Goal: Task Accomplishment & Management: Manage account settings

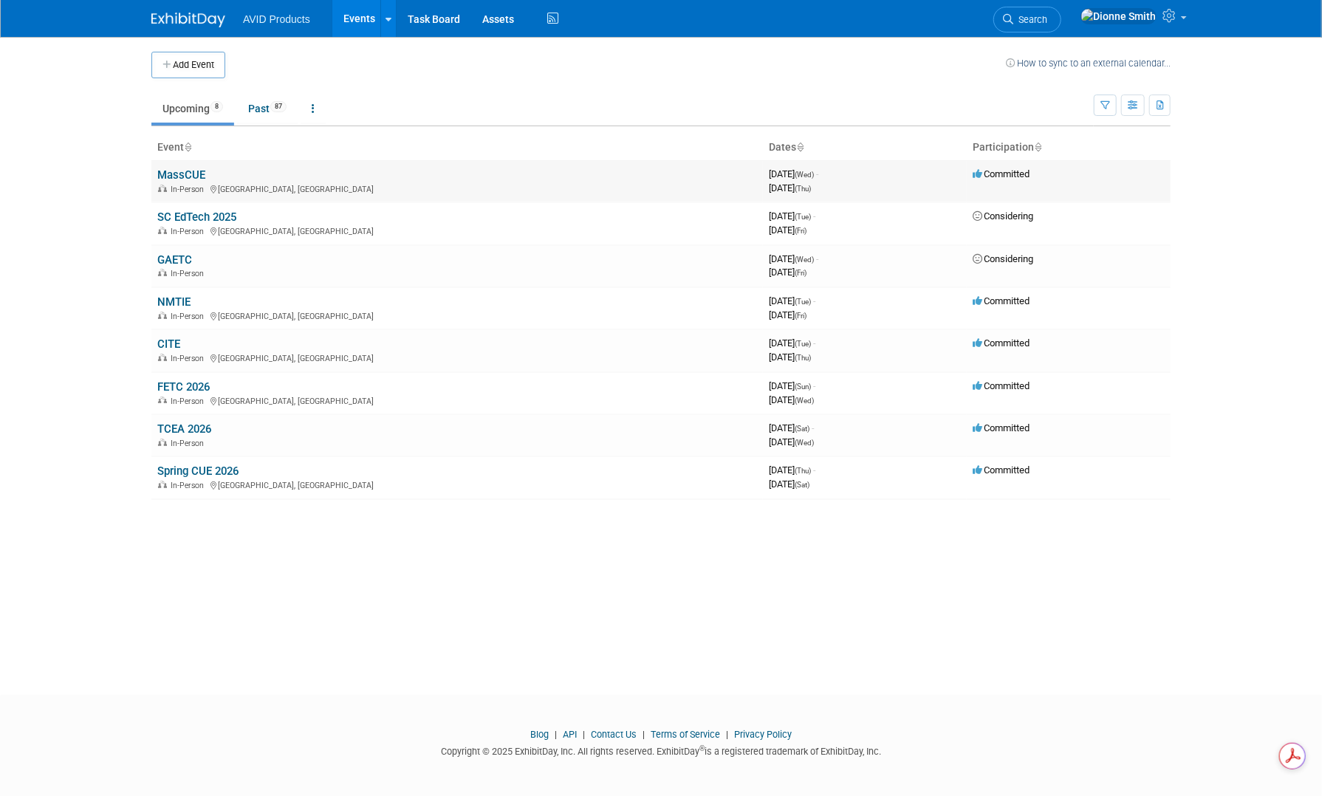
click at [192, 160] on td "MassCUE In-Person Foxborough, MA" at bounding box center [456, 181] width 611 height 42
click at [190, 168] on link "MassCUE" at bounding box center [181, 174] width 48 height 13
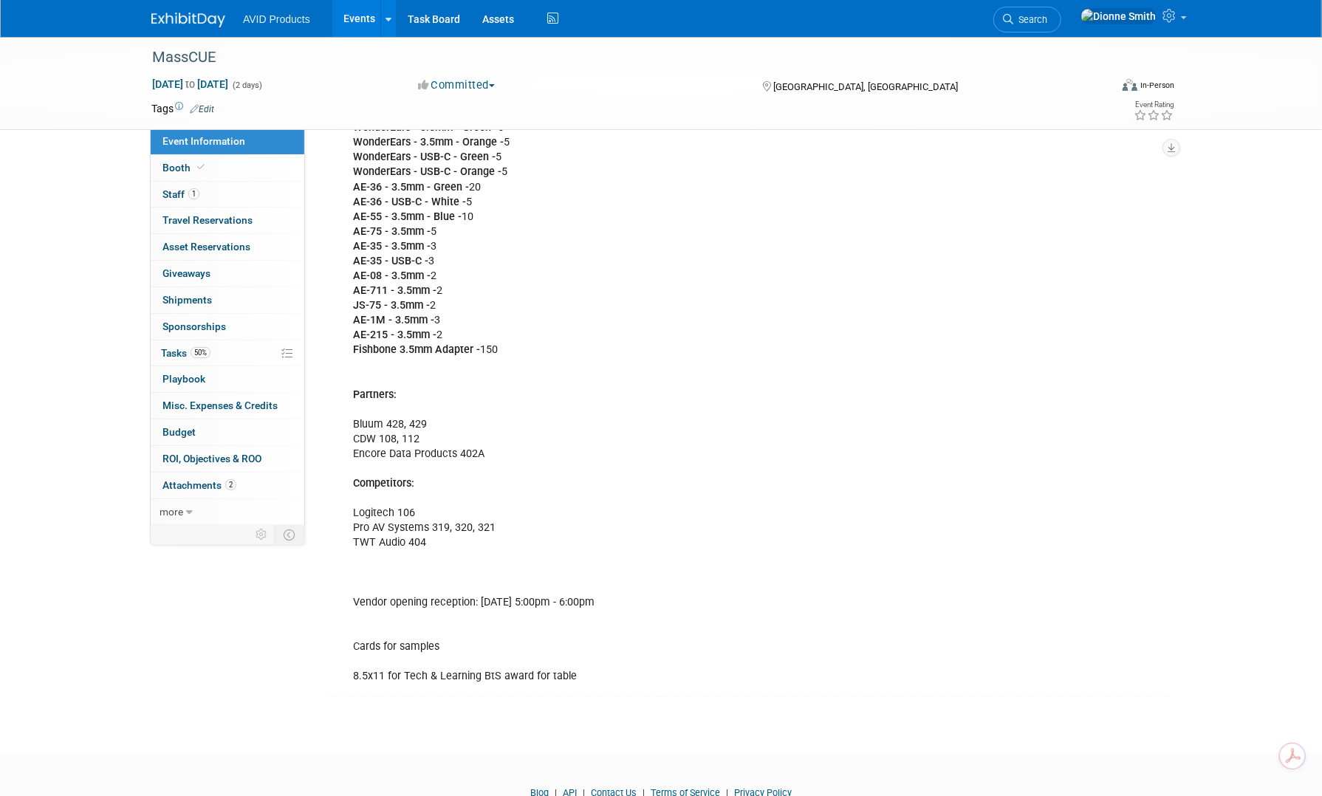
scroll to position [647, 0]
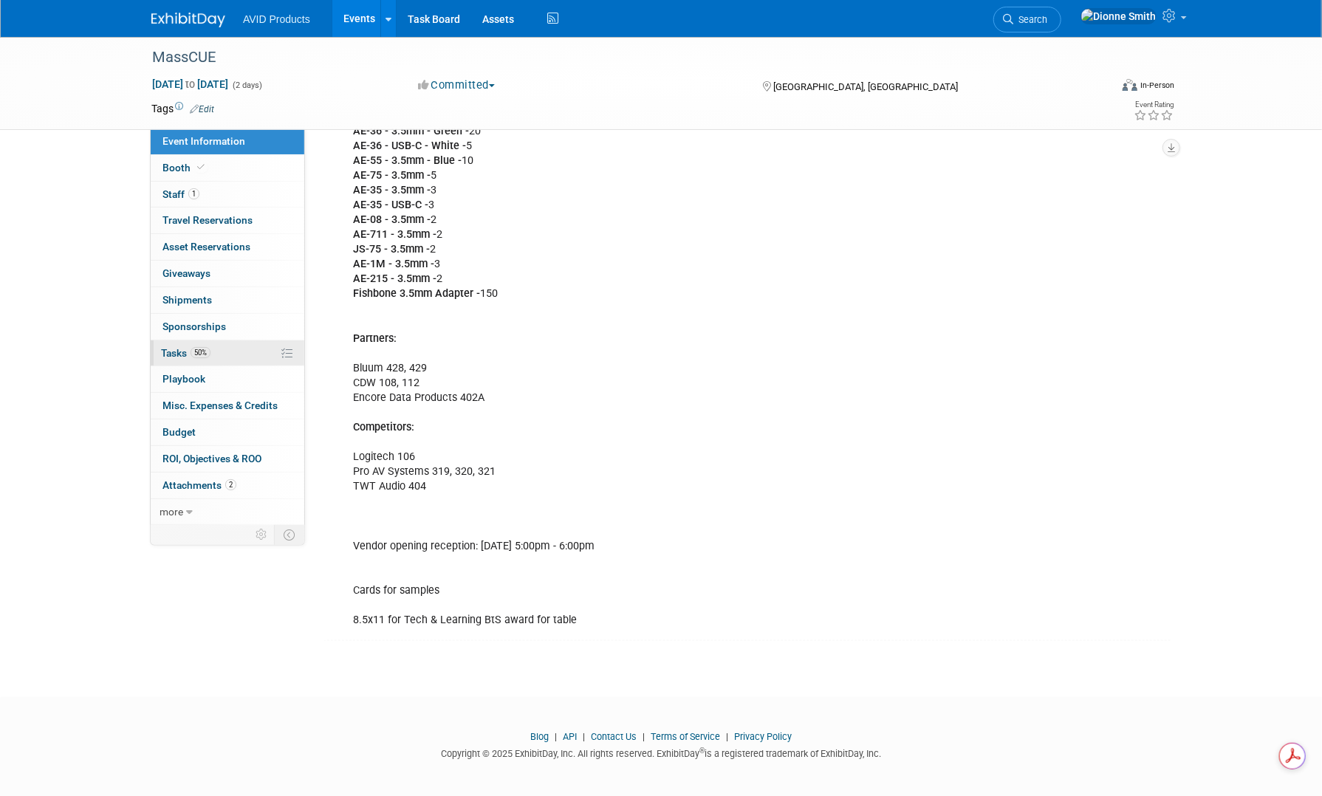
click at [233, 349] on link "50% Tasks 50%" at bounding box center [228, 353] width 154 height 26
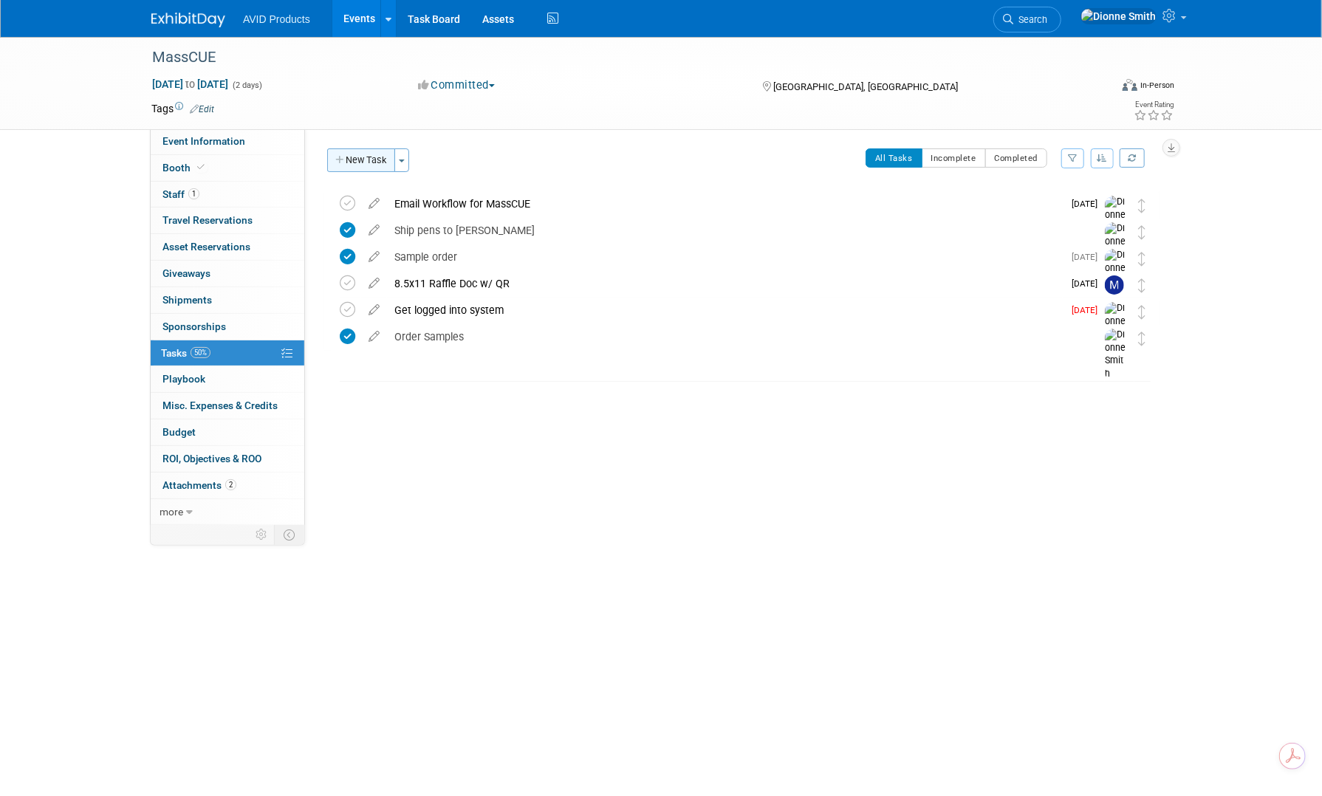
click at [374, 157] on button "New Task" at bounding box center [361, 160] width 68 height 24
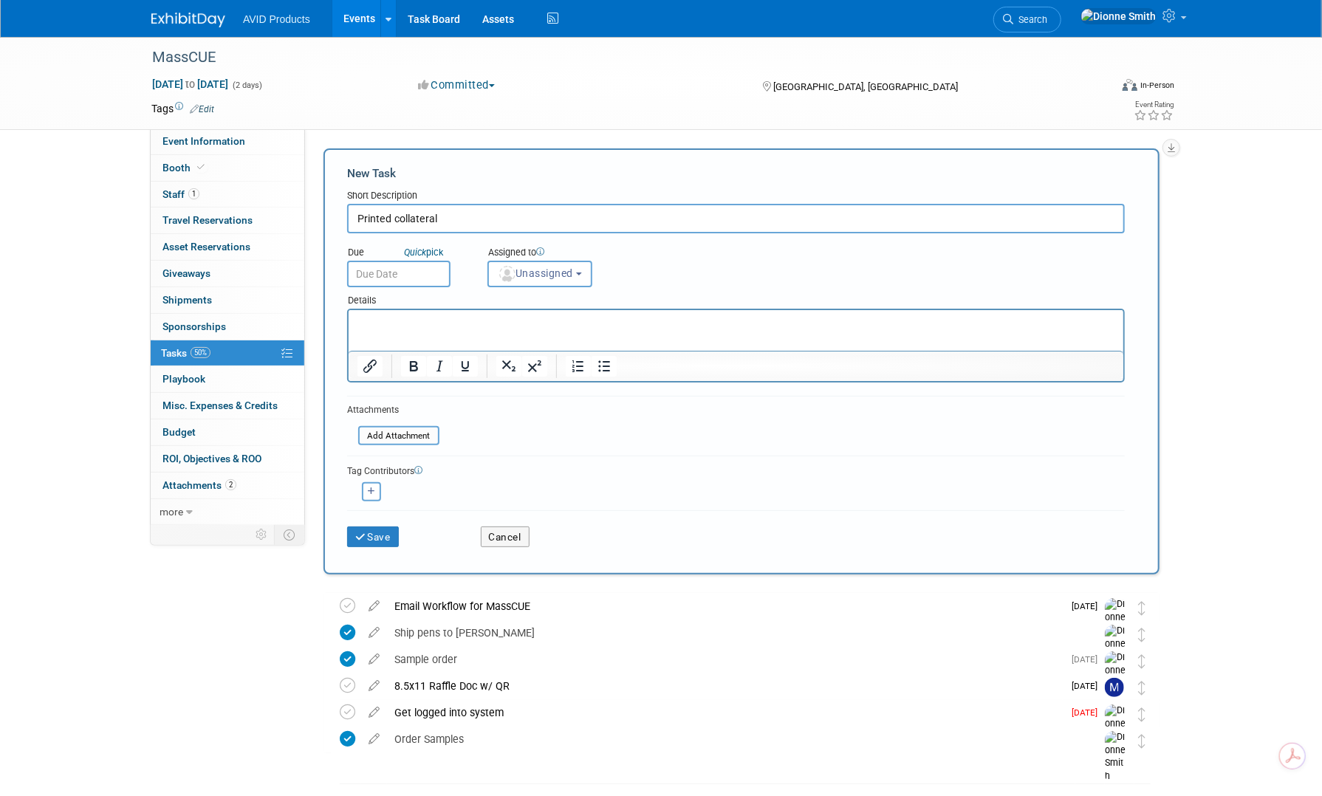
type input "Printed collateral"
click at [421, 278] on input "text" at bounding box center [398, 274] width 103 height 27
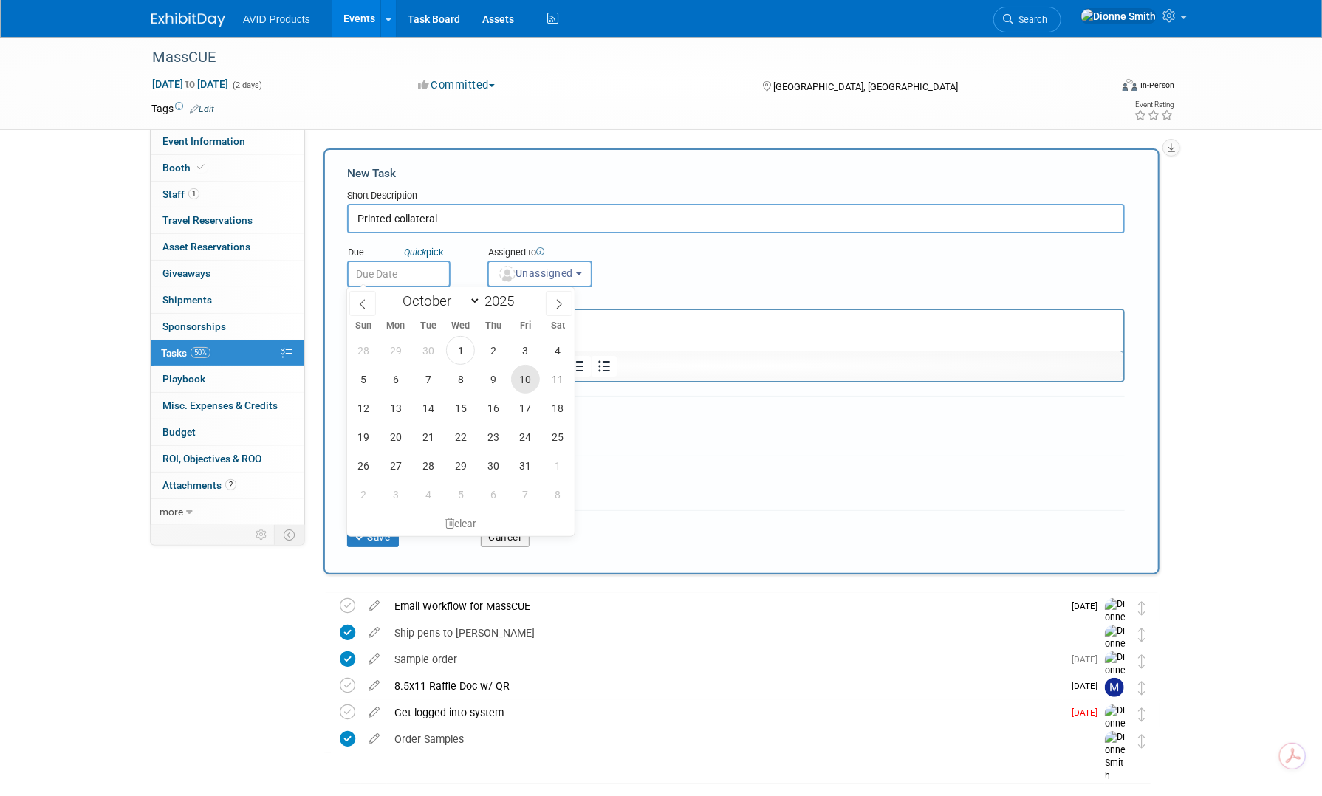
click at [522, 389] on span "10" at bounding box center [525, 379] width 29 height 29
type input "[DATE]"
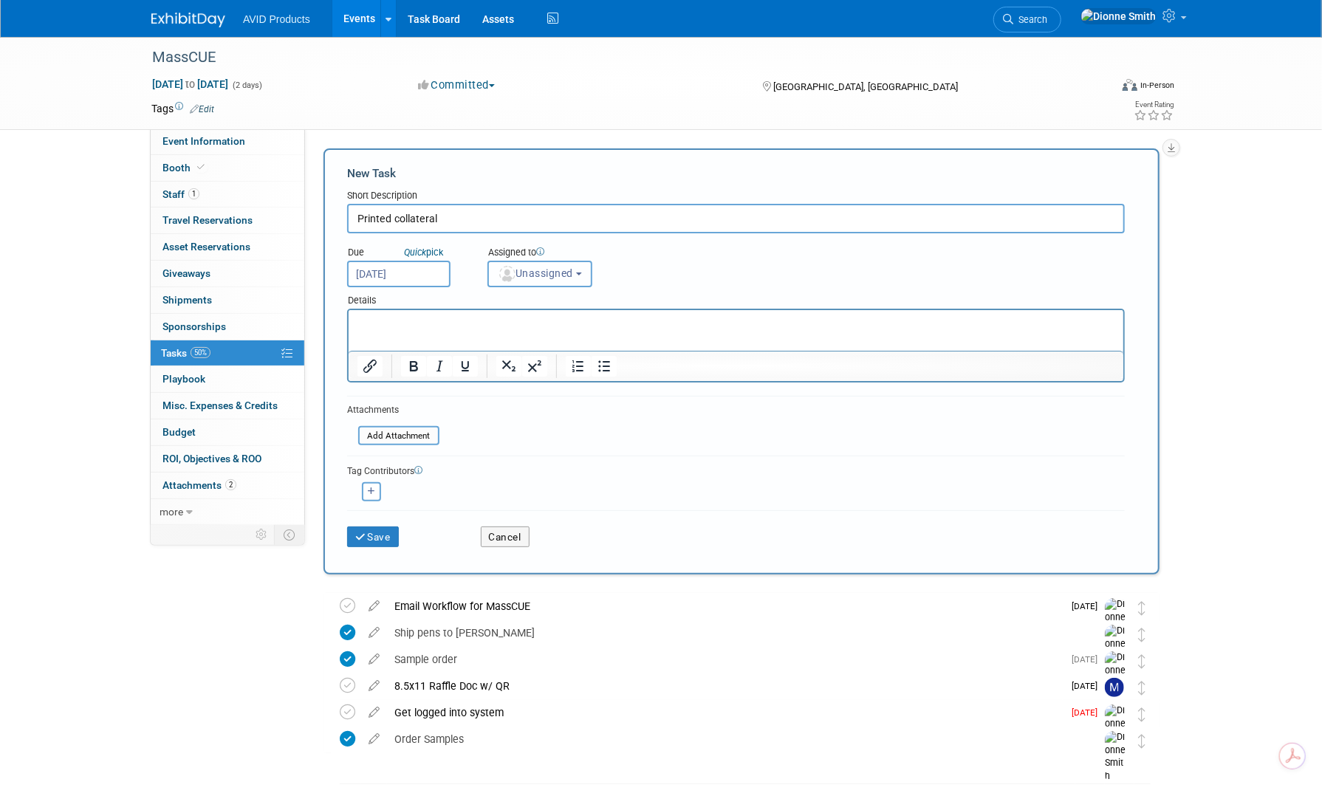
click at [552, 264] on button "Unassigned" at bounding box center [539, 274] width 105 height 27
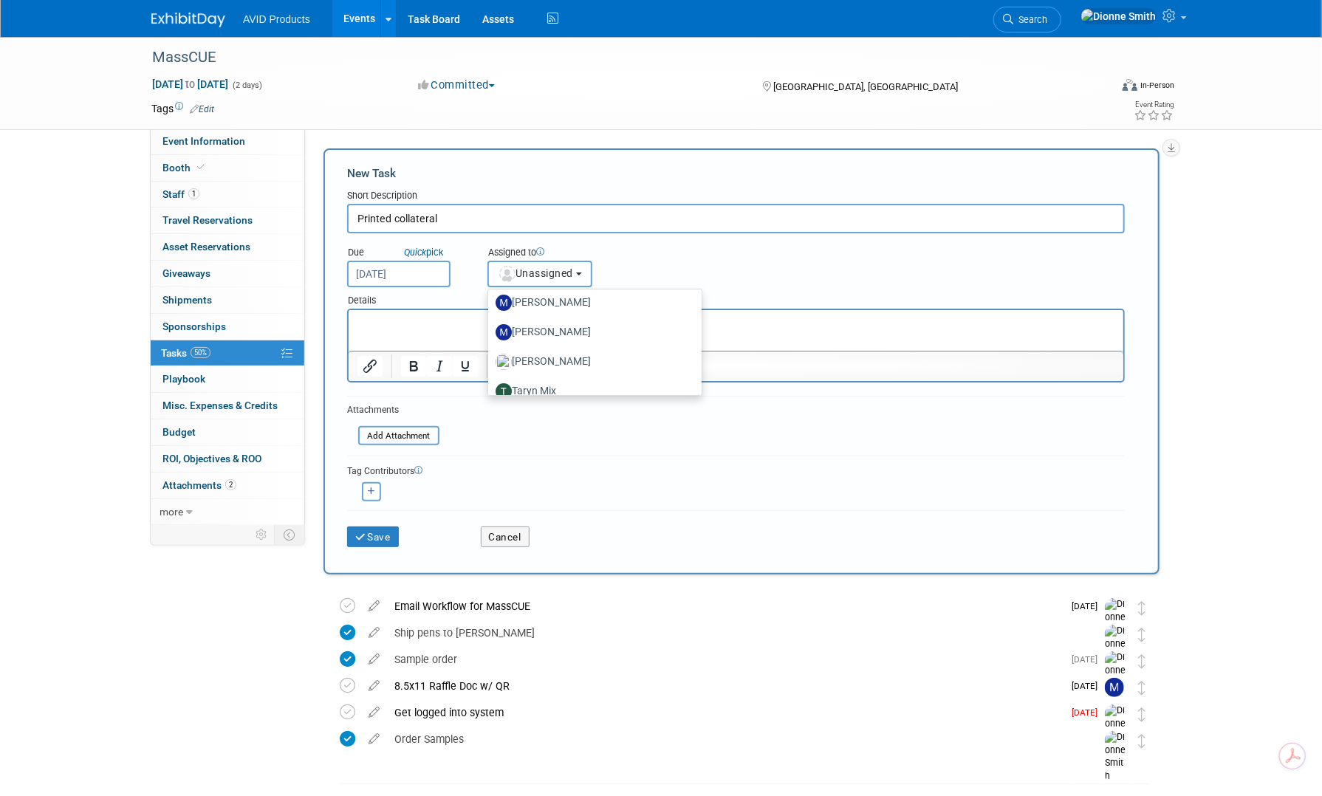
scroll to position [137, 0]
click at [570, 323] on label "[PERSON_NAME]" at bounding box center [590, 318] width 191 height 24
click at [490, 321] on input "[PERSON_NAME]" at bounding box center [486, 317] width 10 height 10
select select "46734358-9a69-468b-bcb0-1b2034ffd720"
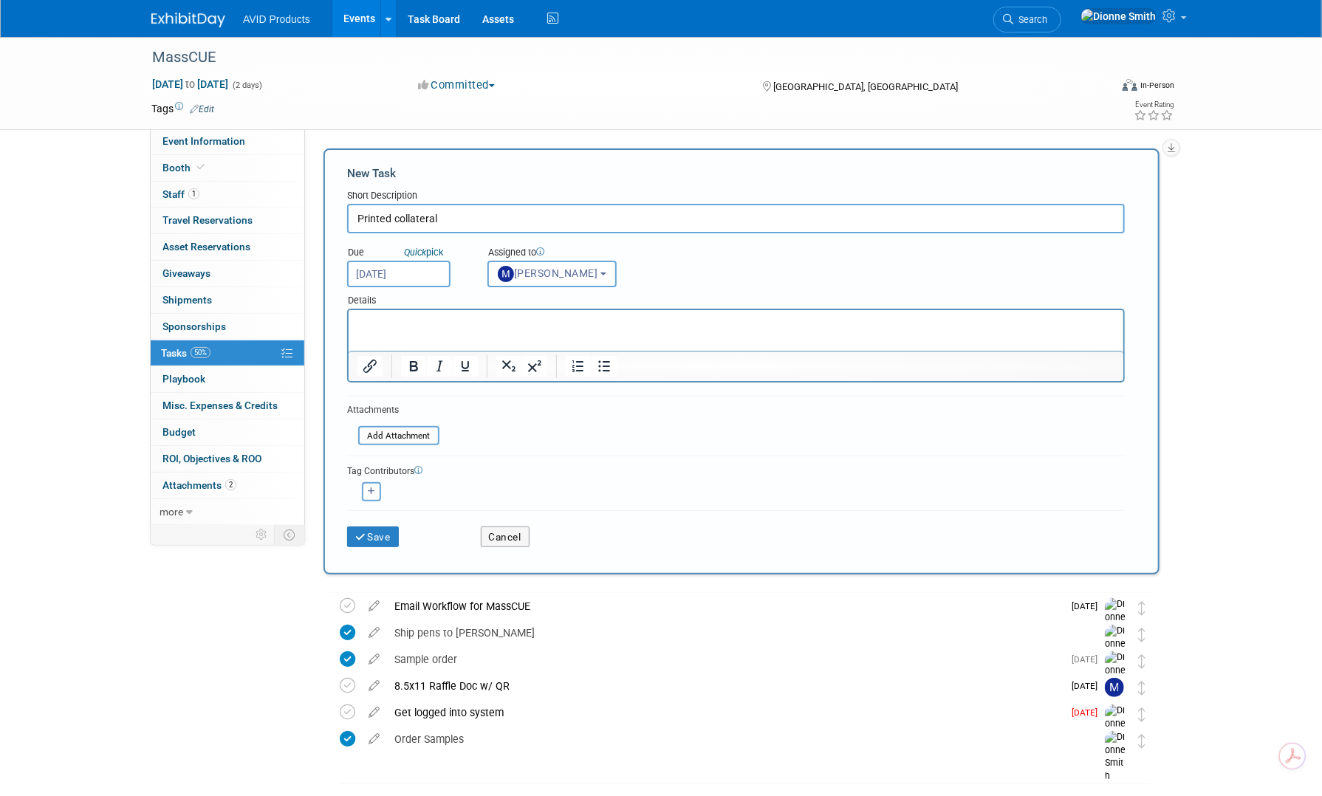
click at [429, 281] on input "[DATE]" at bounding box center [398, 274] width 103 height 27
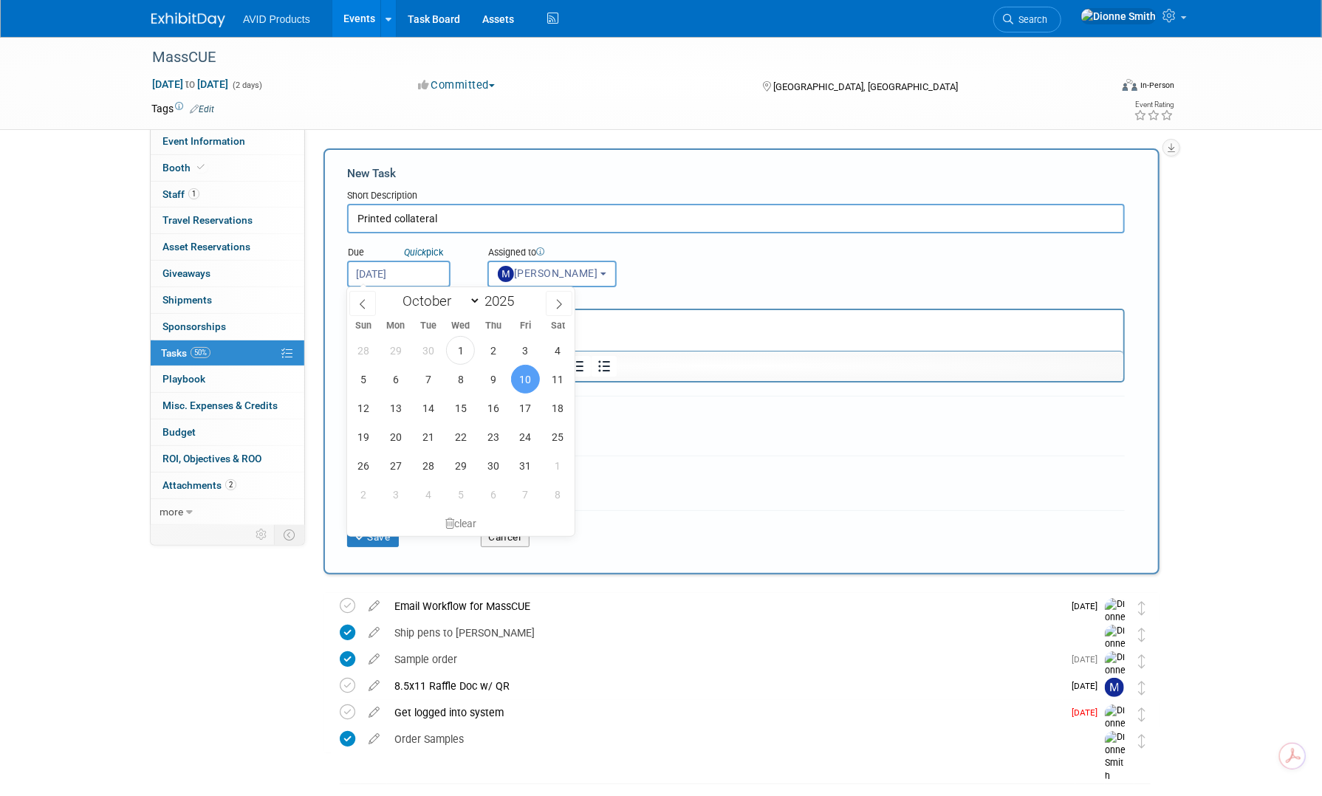
click at [429, 281] on input "[DATE]" at bounding box center [398, 274] width 103 height 27
click at [762, 295] on div "Details" at bounding box center [736, 297] width 778 height 21
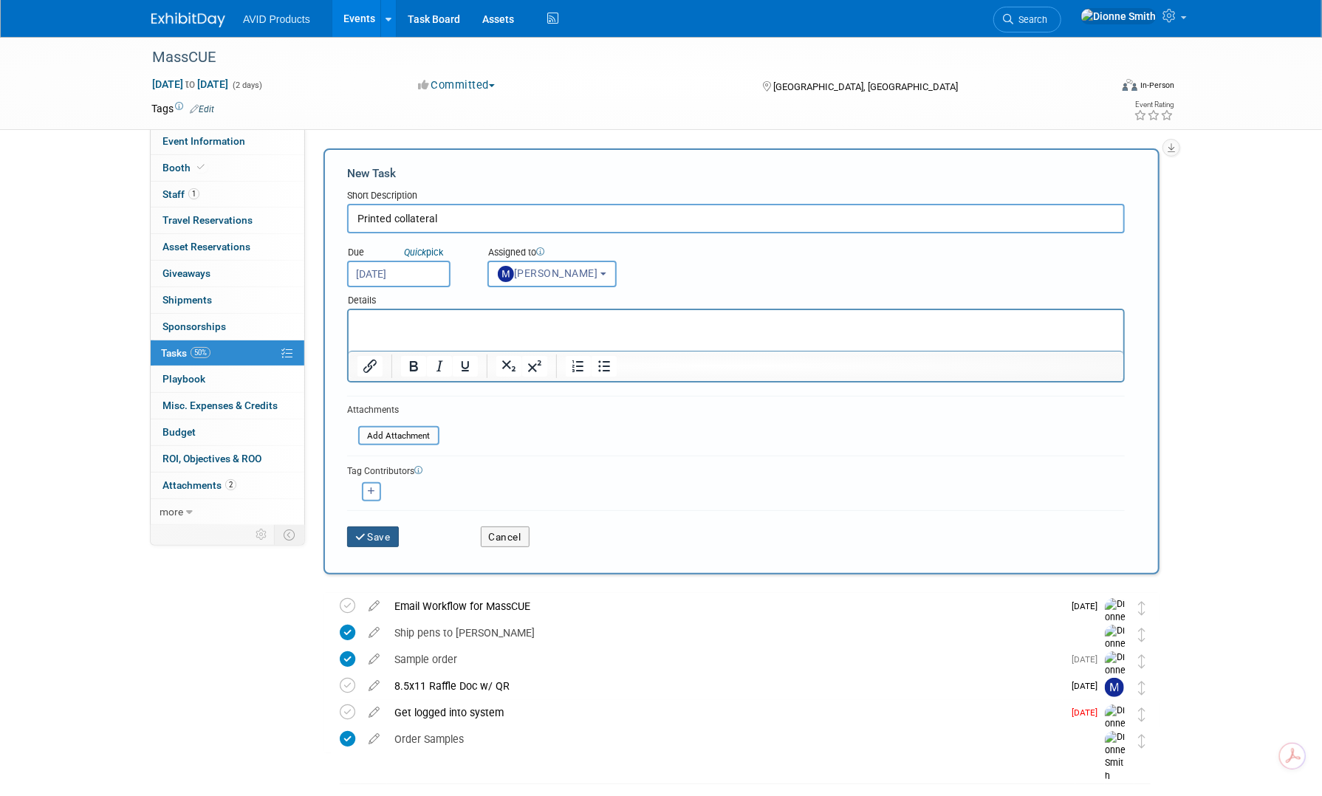
click at [384, 538] on button "Save" at bounding box center [373, 537] width 52 height 21
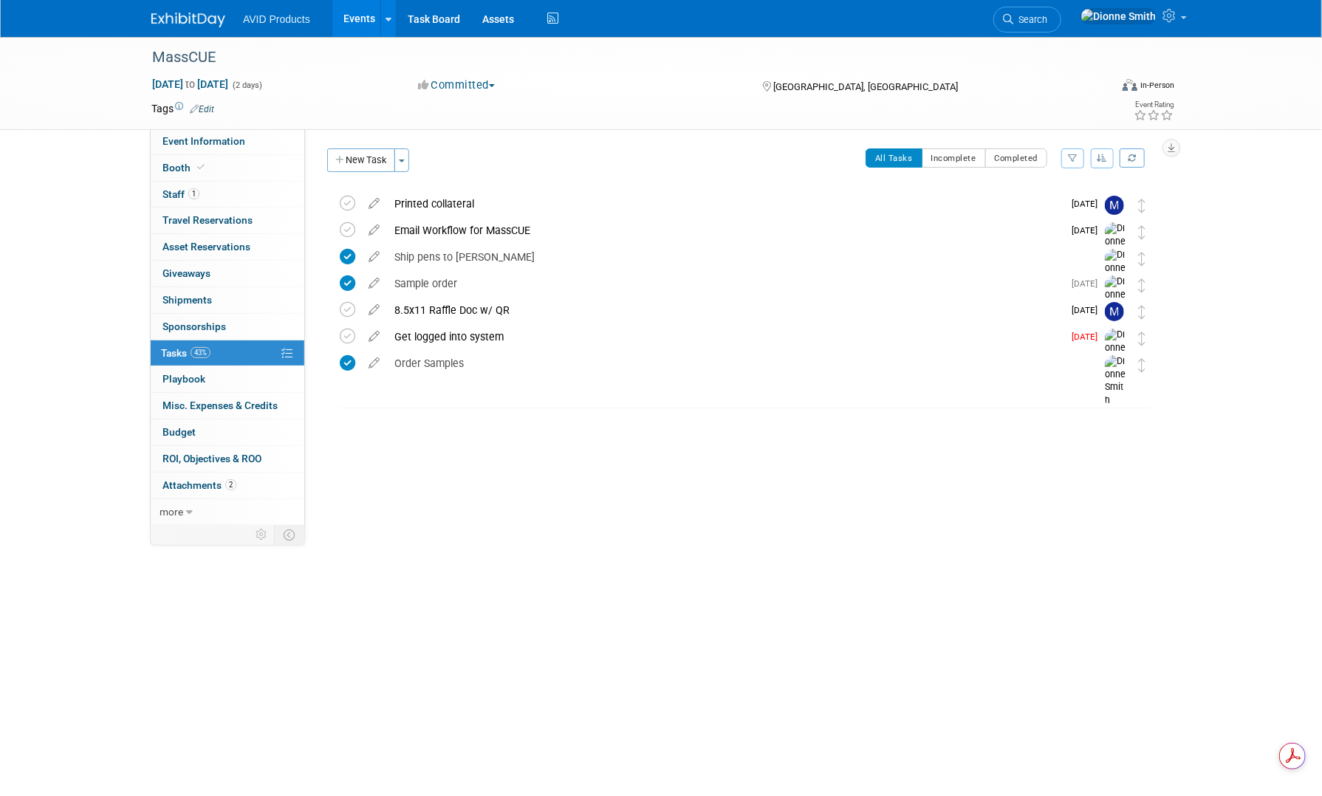
click at [637, 629] on div "MassCUE [DATE] to [DATE] (2 days) [DATE] to [DATE] Committed Committed Consider…" at bounding box center [661, 352] width 1322 height 631
click at [563, 343] on div "Get logged into system" at bounding box center [725, 336] width 676 height 25
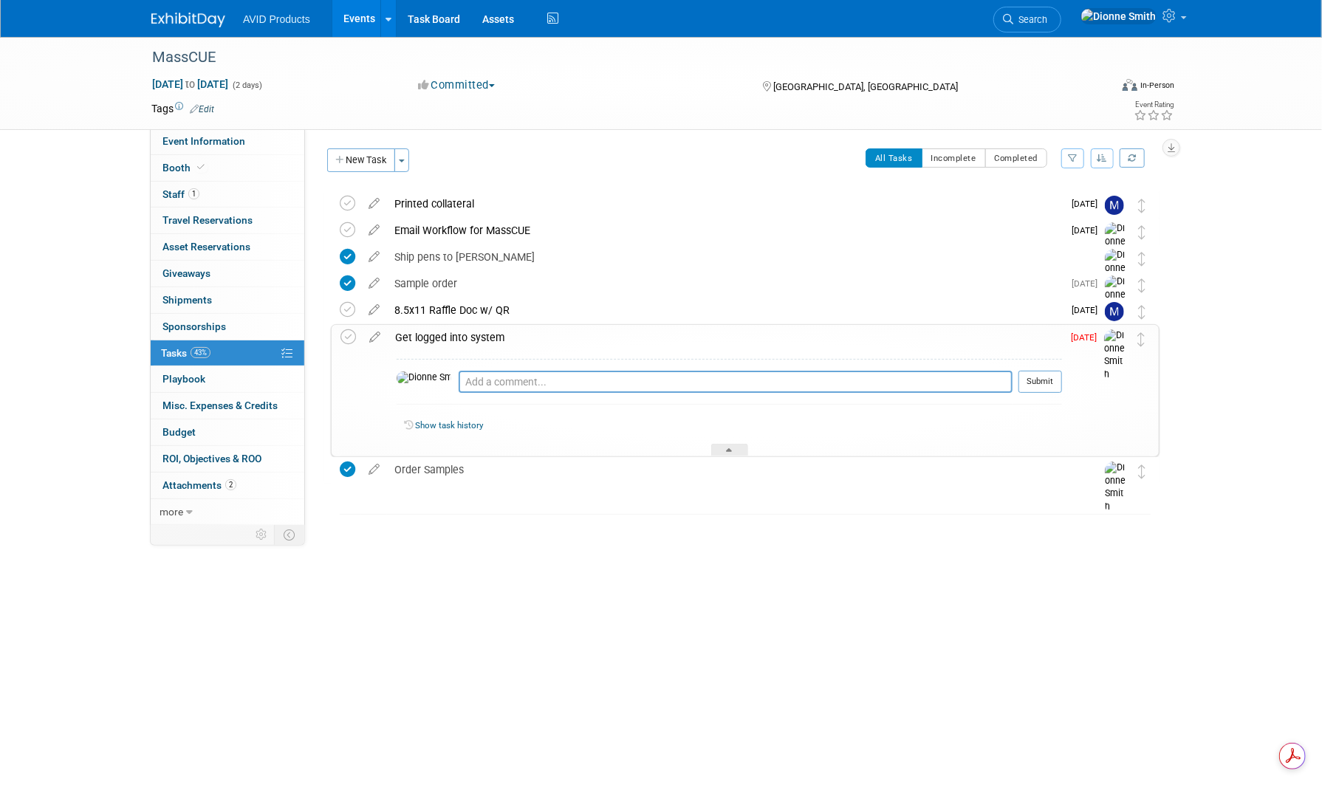
click at [563, 343] on div "Get logged into system" at bounding box center [725, 337] width 674 height 25
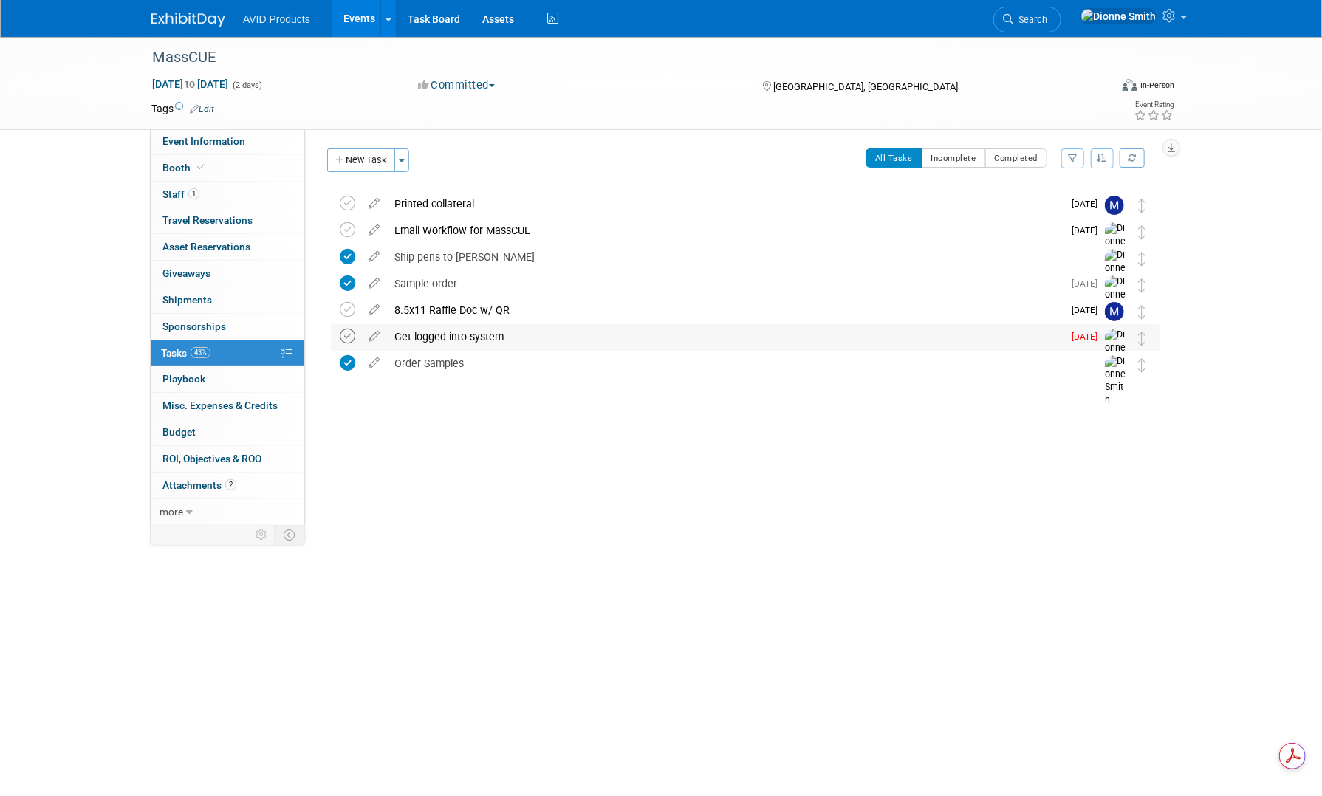
click at [347, 337] on icon at bounding box center [348, 337] width 16 height 16
